Goal: Task Accomplishment & Management: Manage account settings

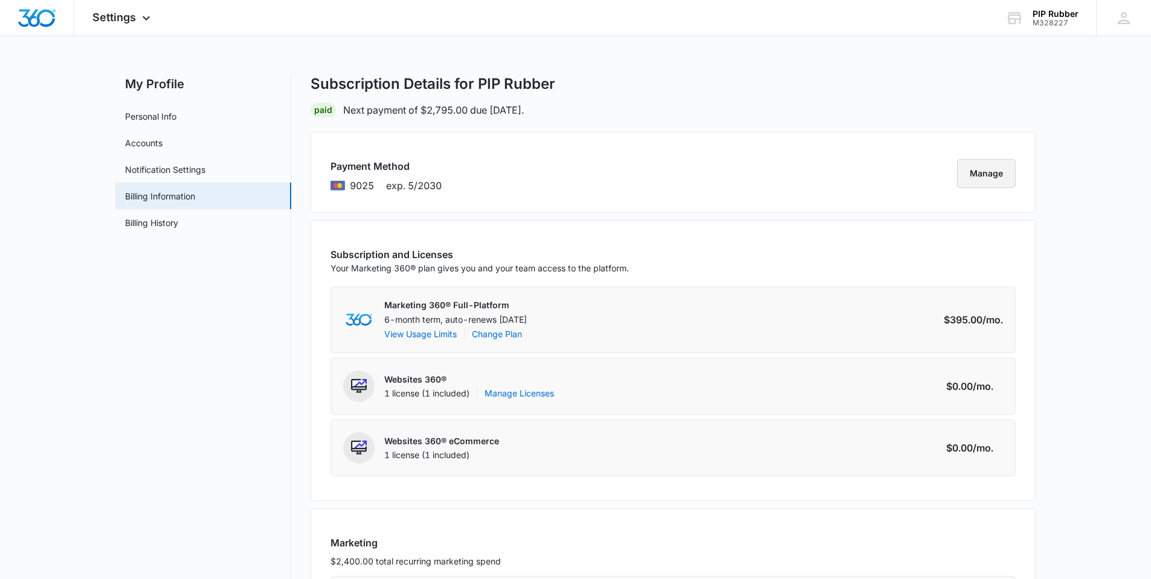
click at [968, 175] on button "Manage" at bounding box center [986, 173] width 59 height 29
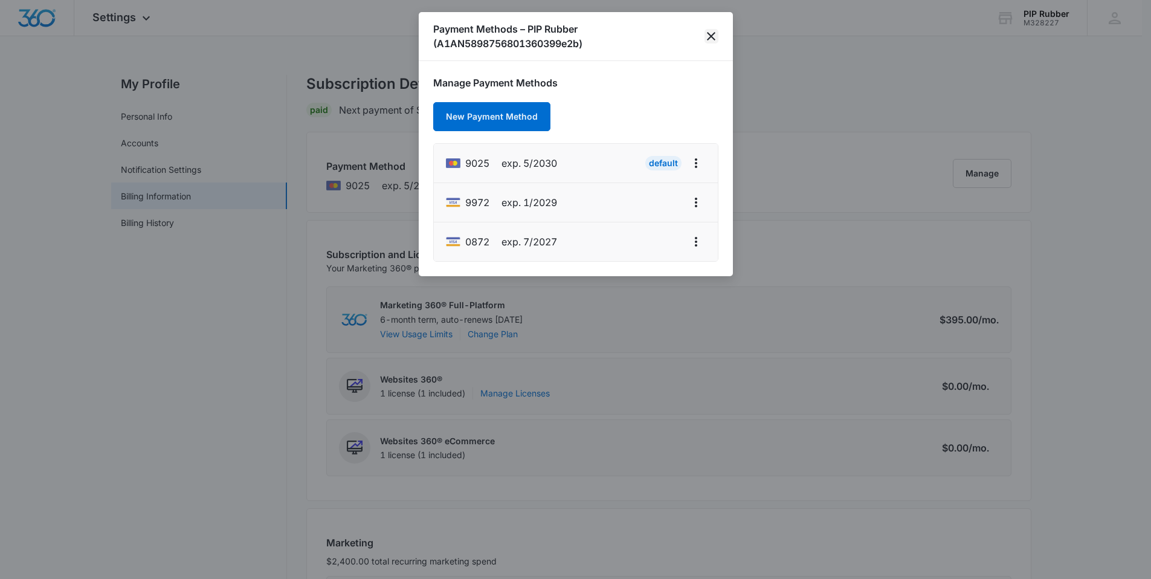
click at [711, 33] on icon "close" at bounding box center [711, 36] width 15 height 15
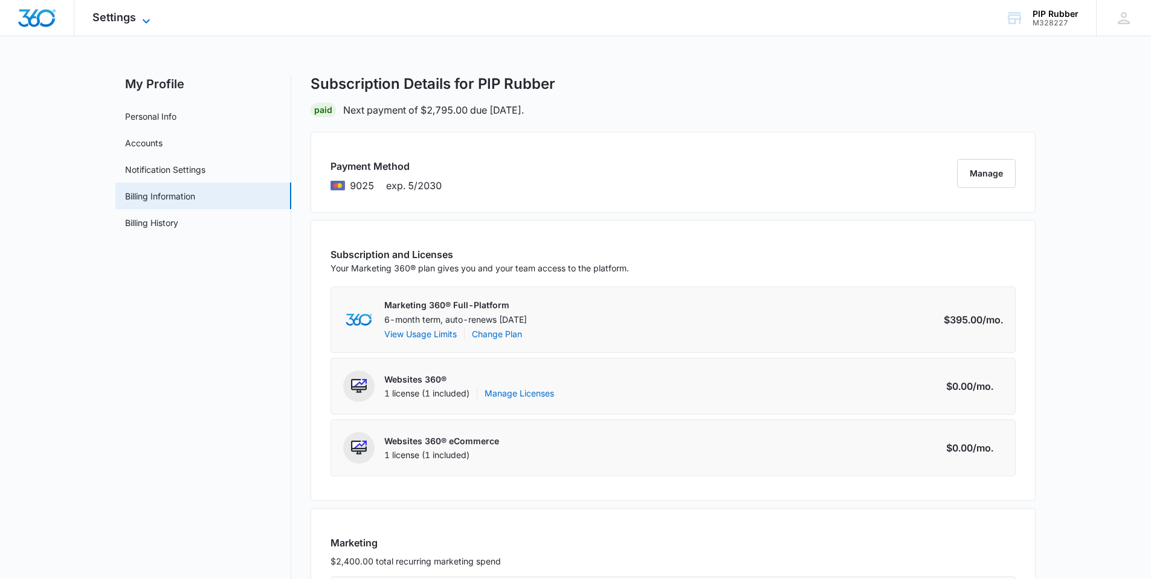
click at [126, 16] on span "Settings" at bounding box center [114, 17] width 44 height 13
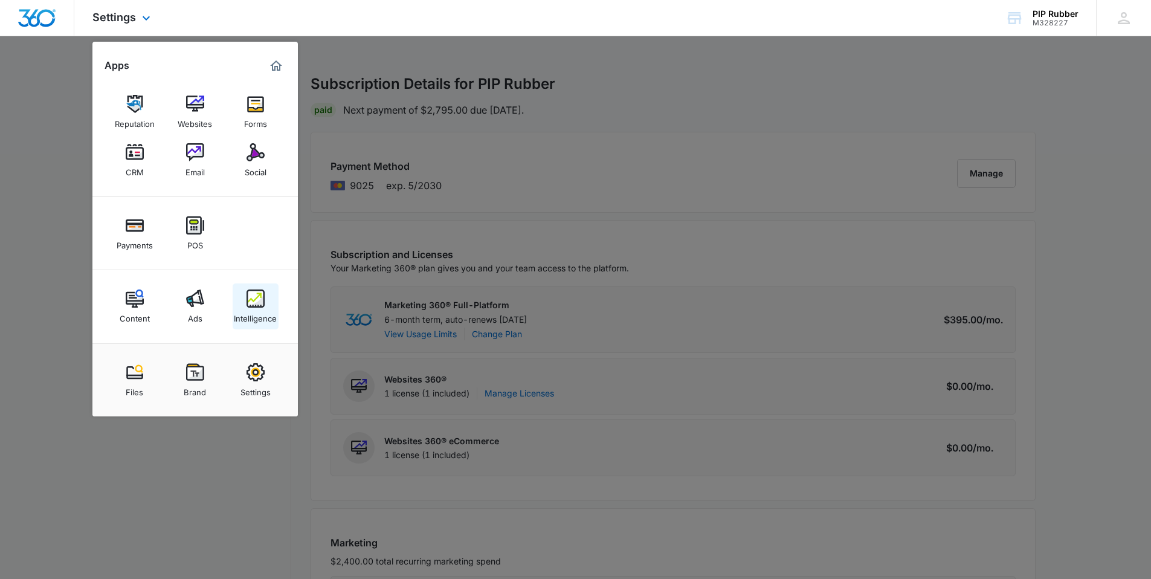
click at [259, 305] on img at bounding box center [256, 298] width 18 height 18
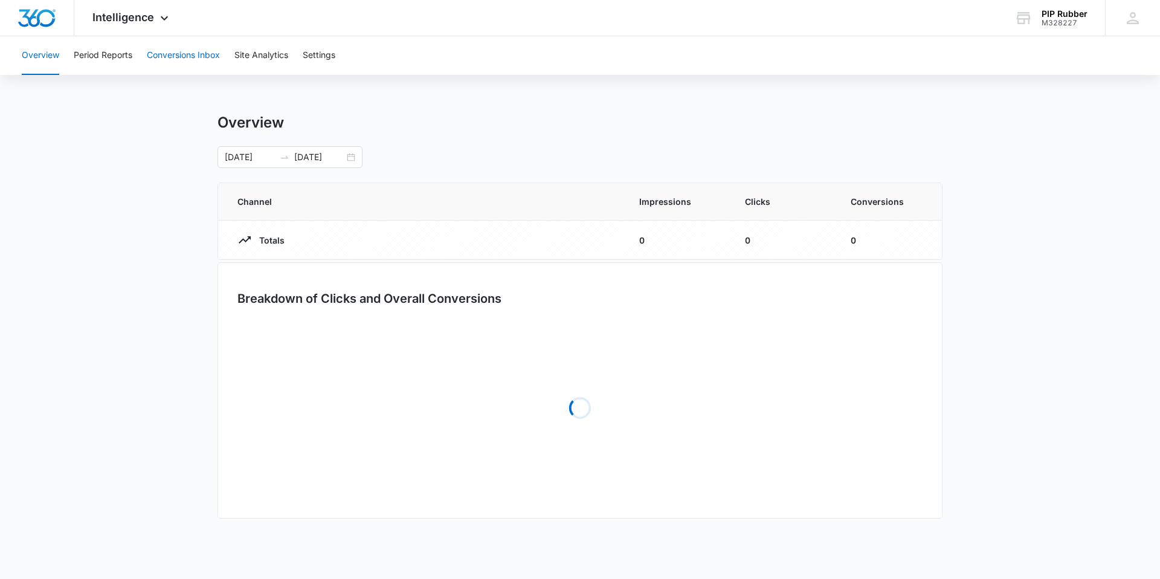
click at [171, 57] on button "Conversions Inbox" at bounding box center [183, 55] width 73 height 39
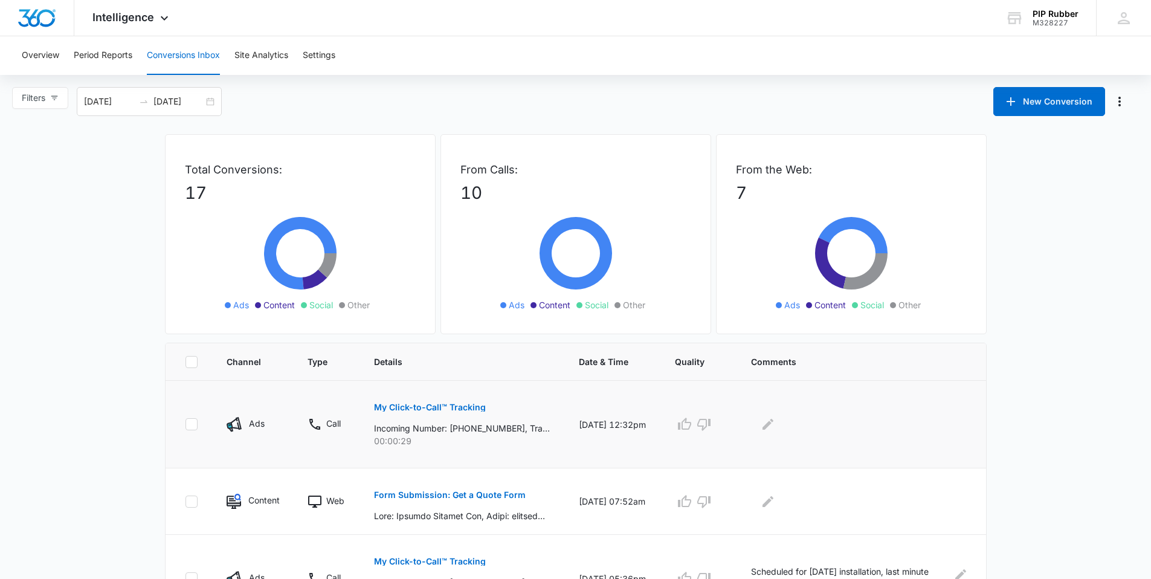
click at [405, 407] on p "My Click-to-Call™ Tracking" at bounding box center [430, 407] width 112 height 8
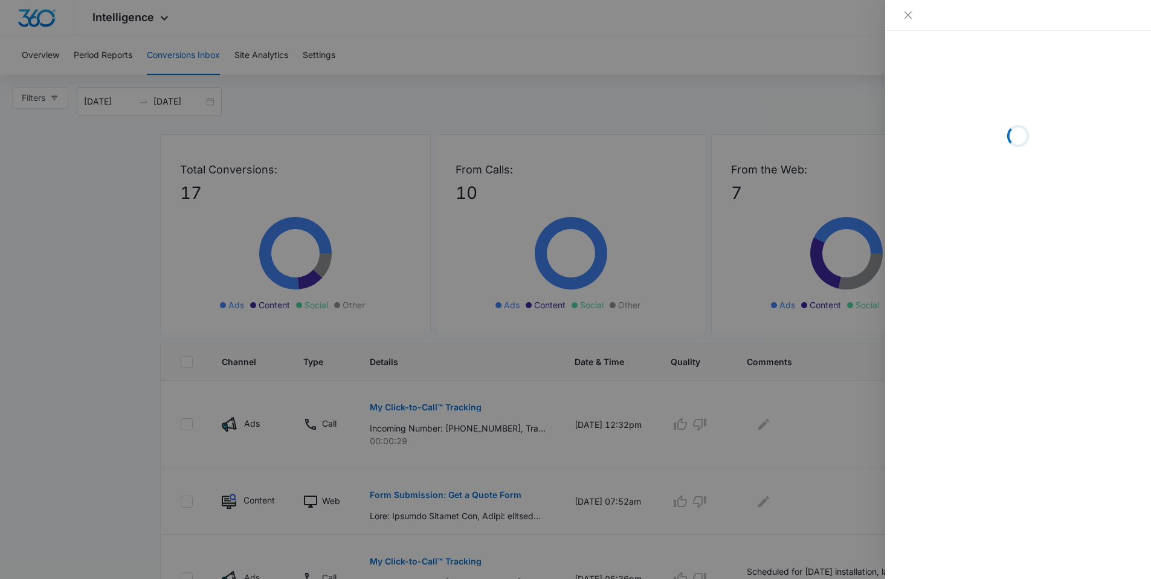
click at [938, 76] on div "Loading" at bounding box center [1018, 135] width 237 height 181
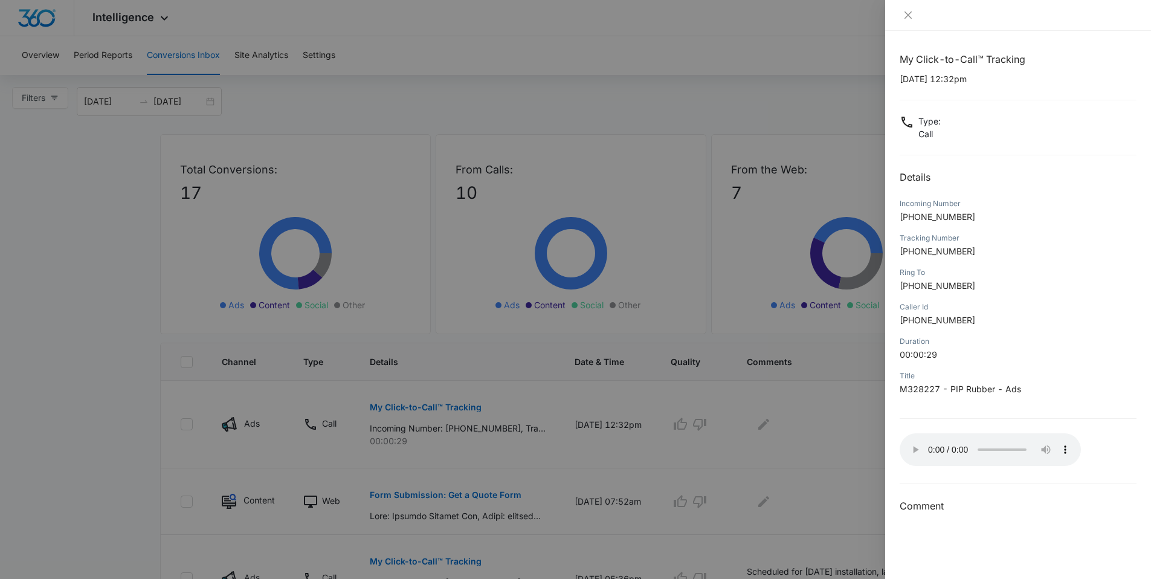
click at [501, 91] on div at bounding box center [575, 289] width 1151 height 579
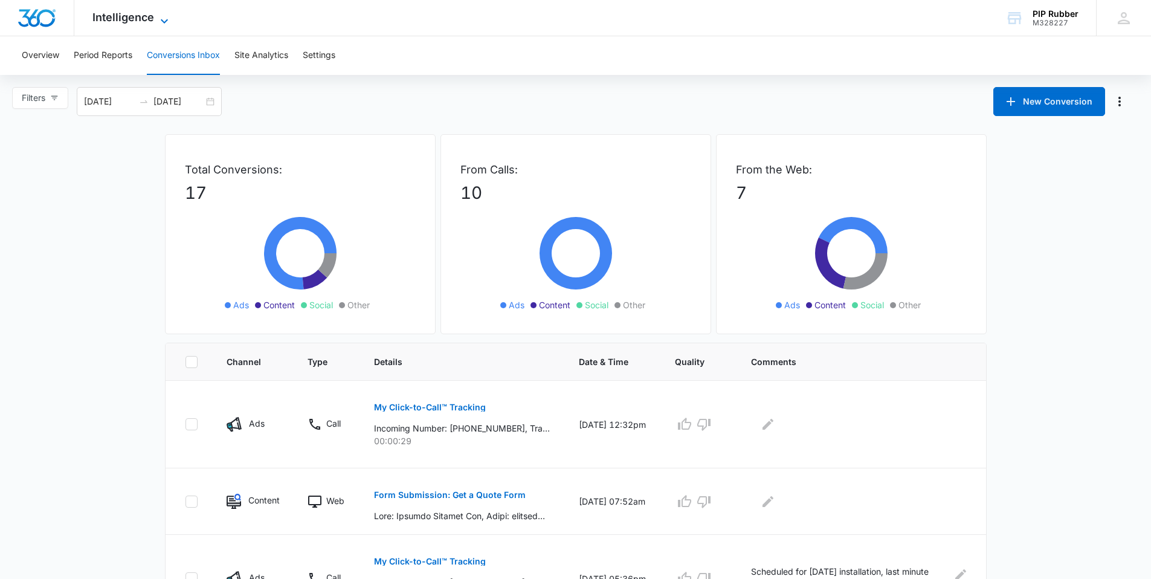
click at [135, 20] on span "Intelligence" at bounding box center [123, 17] width 62 height 13
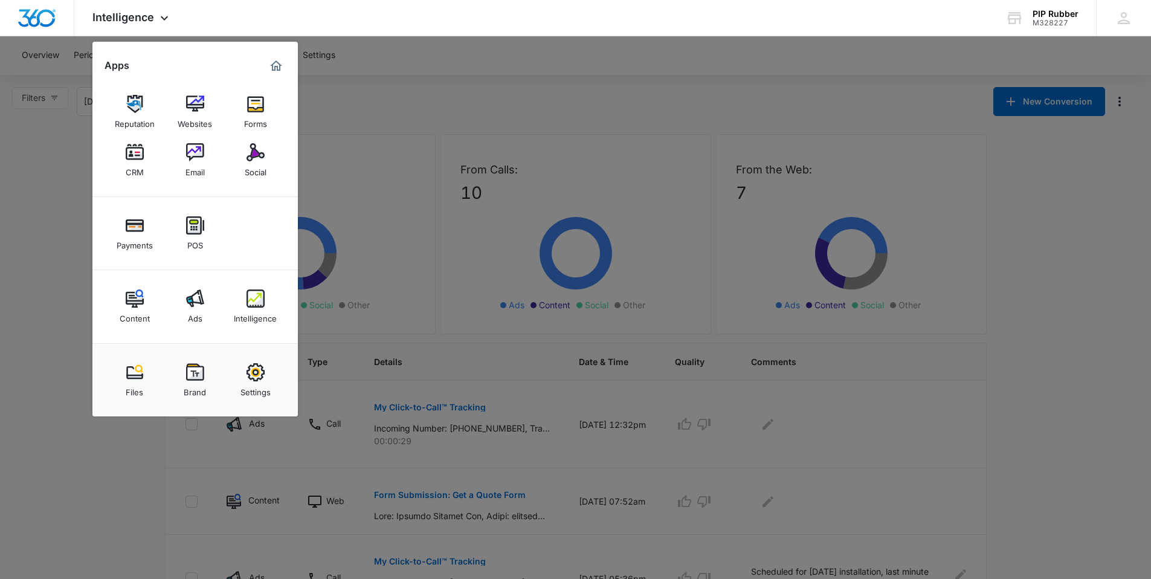
click at [253, 296] on img at bounding box center [256, 298] width 18 height 18
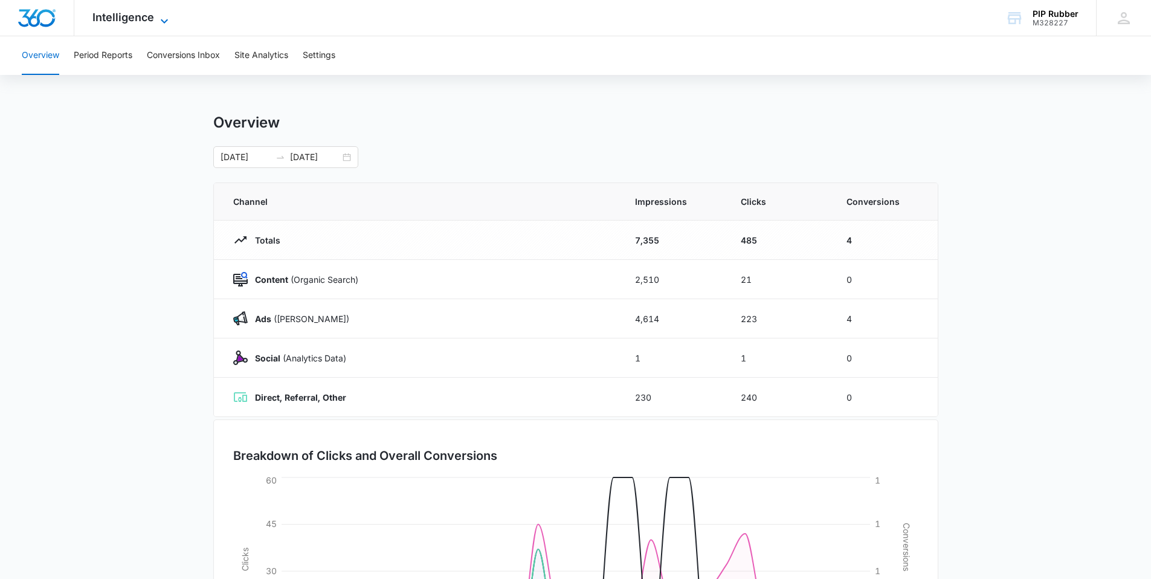
click at [135, 21] on span "Intelligence" at bounding box center [123, 17] width 62 height 13
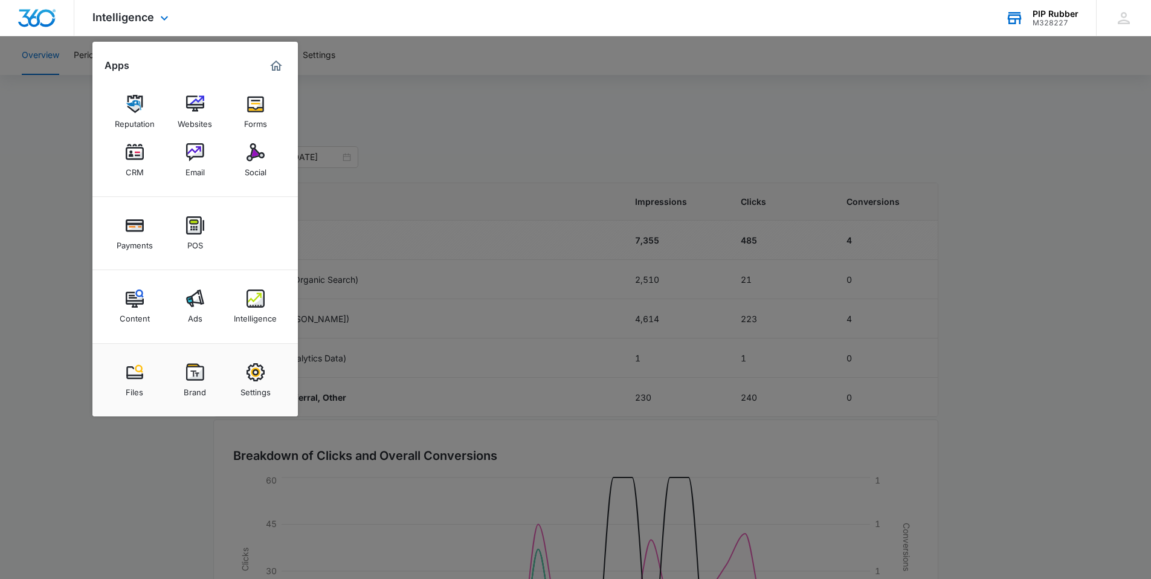
click at [1052, 16] on div "PIP Rubber" at bounding box center [1056, 14] width 46 height 10
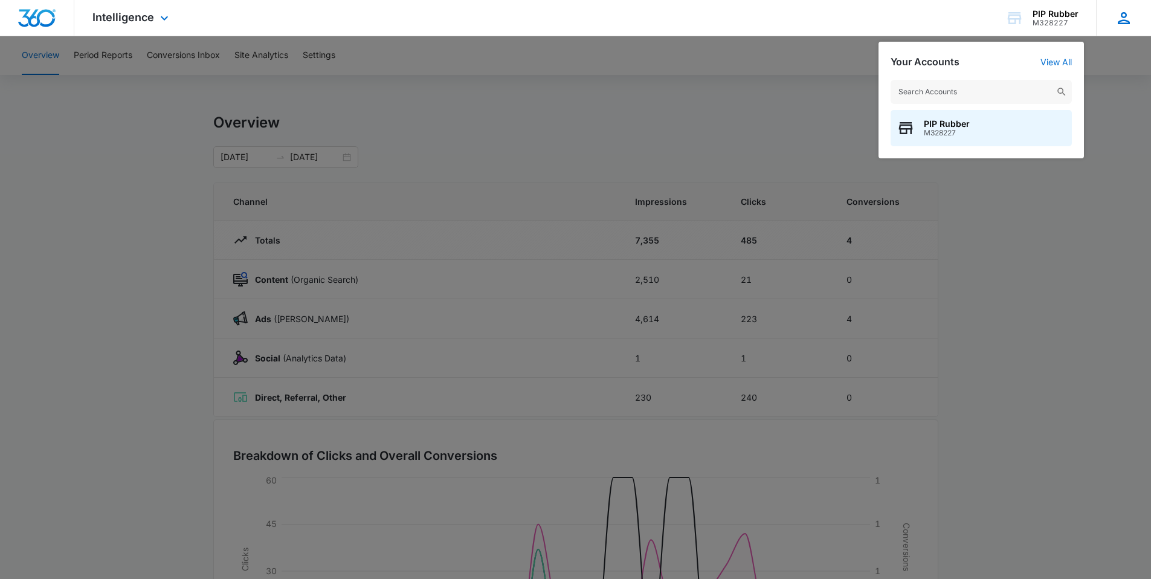
click at [1127, 16] on icon at bounding box center [1124, 18] width 18 height 18
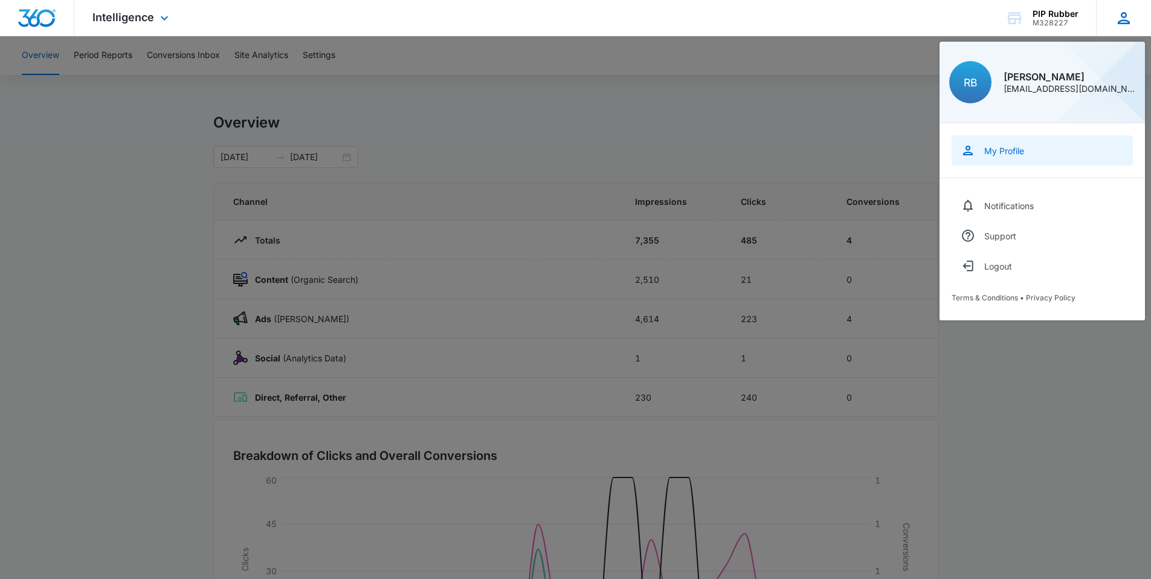
click at [1009, 157] on link "My Profile" at bounding box center [1042, 150] width 181 height 30
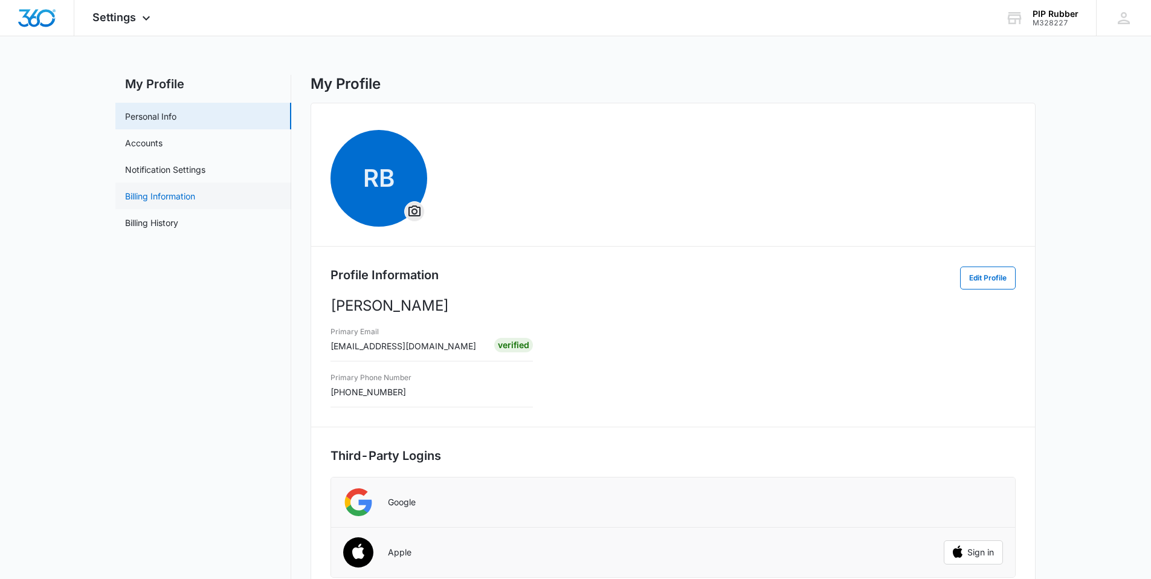
click at [153, 200] on link "Billing Information" at bounding box center [160, 196] width 70 height 13
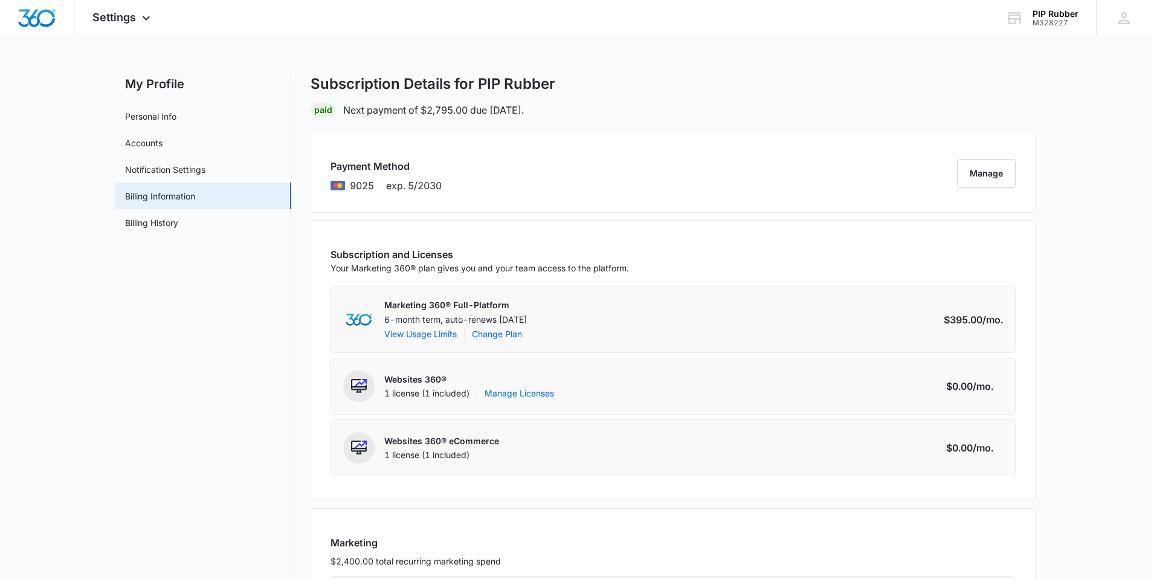
click at [303, 270] on div "My Profile Personal Info Accounts Notification Settings Billing Information Bil…" at bounding box center [575, 448] width 920 height 746
